Goal: Check status: Check status

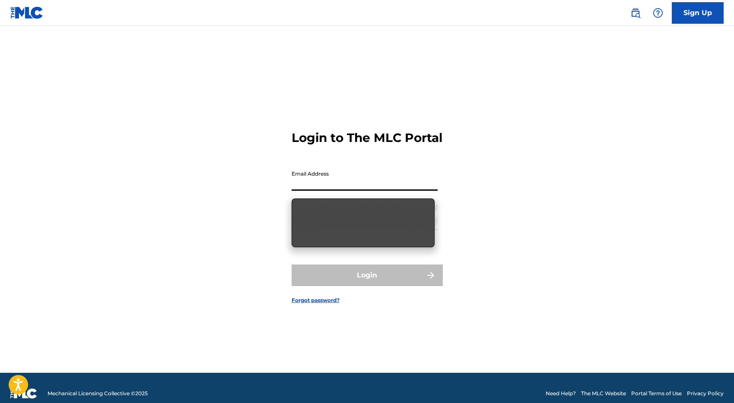
click at [296, 189] on input "Email Address" at bounding box center [365, 178] width 146 height 25
type input "[PERSON_NAME][EMAIL_ADDRESS][DOMAIN_NAME]"
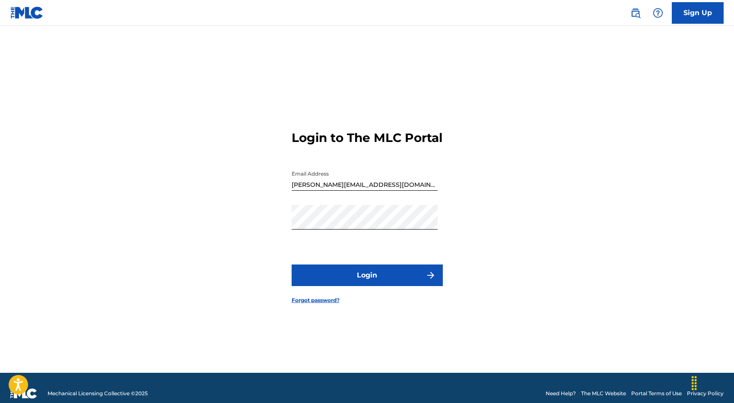
click at [365, 279] on button "Login" at bounding box center [367, 276] width 151 height 22
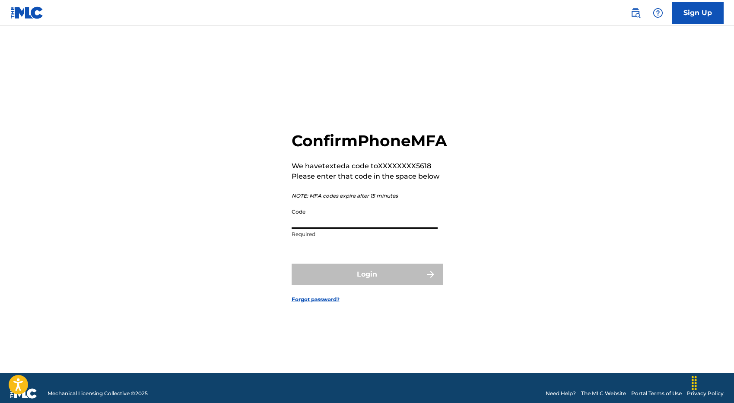
click at [346, 229] on input "Code" at bounding box center [365, 216] width 146 height 25
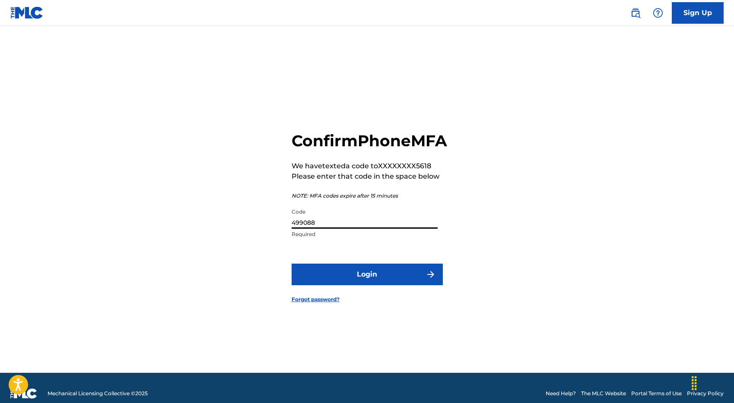
type input "499088"
click at [340, 282] on button "Login" at bounding box center [367, 275] width 151 height 22
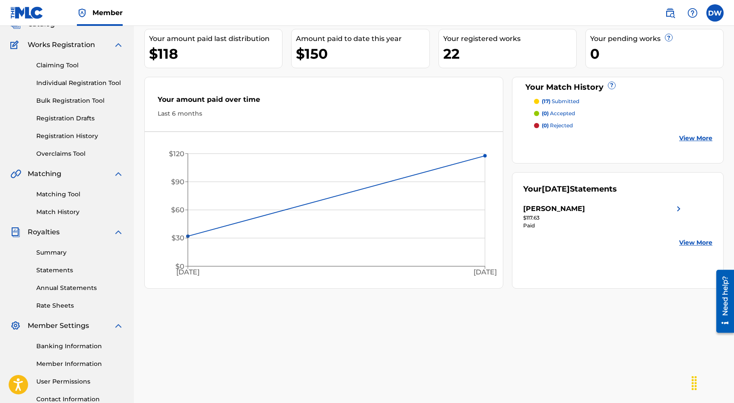
scroll to position [81, 0]
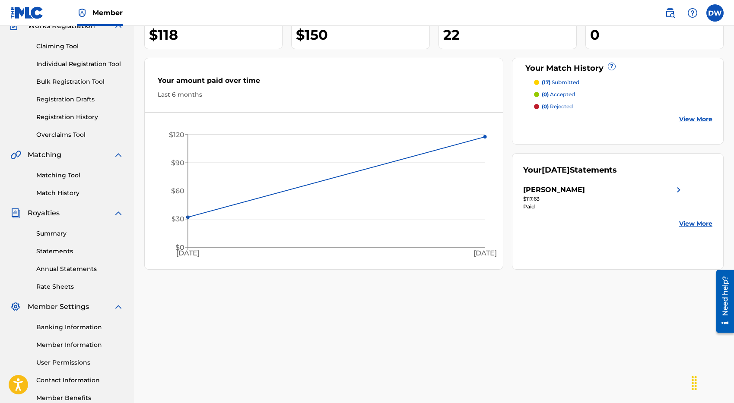
click at [560, 190] on div "[PERSON_NAME]" at bounding box center [554, 190] width 62 height 10
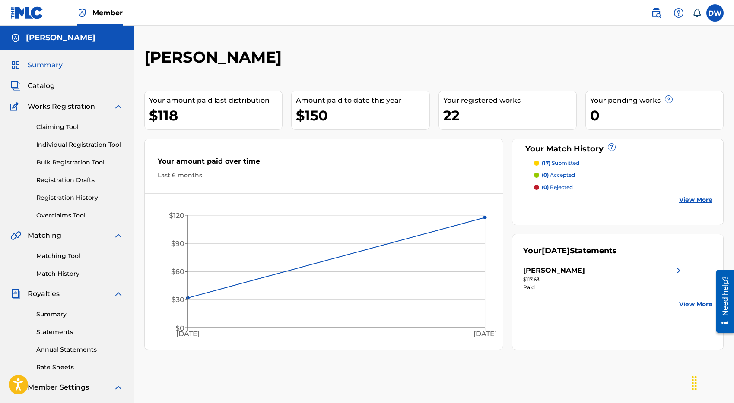
click at [682, 302] on link "View More" at bounding box center [695, 304] width 33 height 9
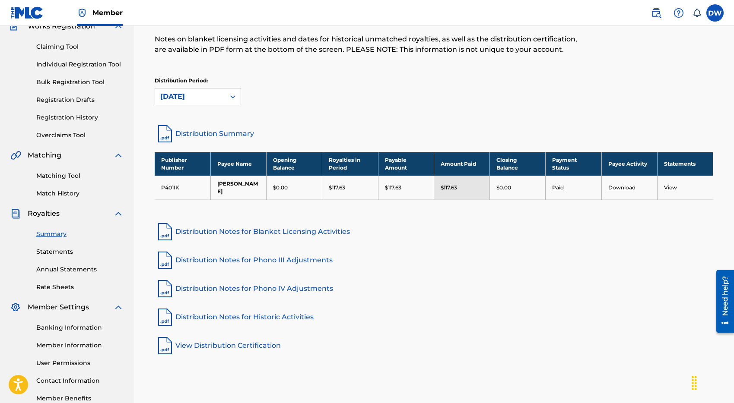
scroll to position [132, 0]
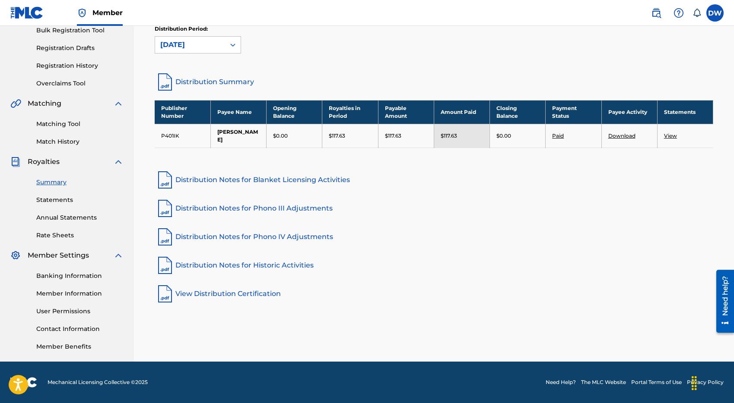
click at [557, 133] on link "Paid" at bounding box center [558, 136] width 12 height 6
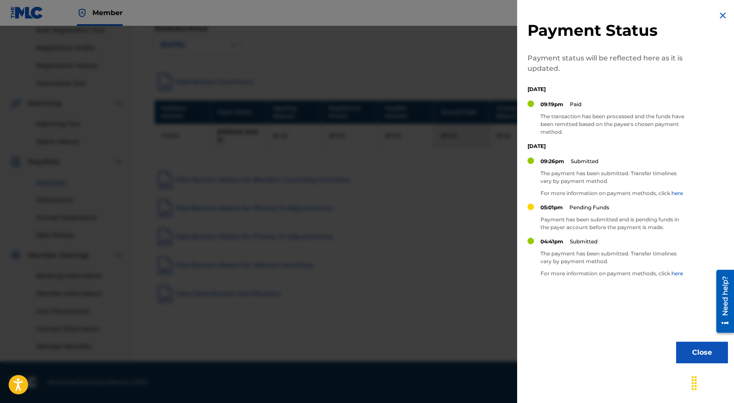
scroll to position [132, 0]
click at [718, 18] on img at bounding box center [722, 15] width 10 height 10
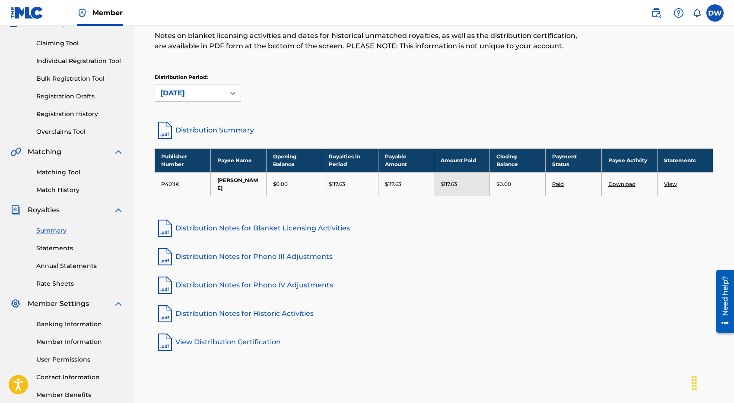
scroll to position [0, 0]
